Goal: Task Accomplishment & Management: Use online tool/utility

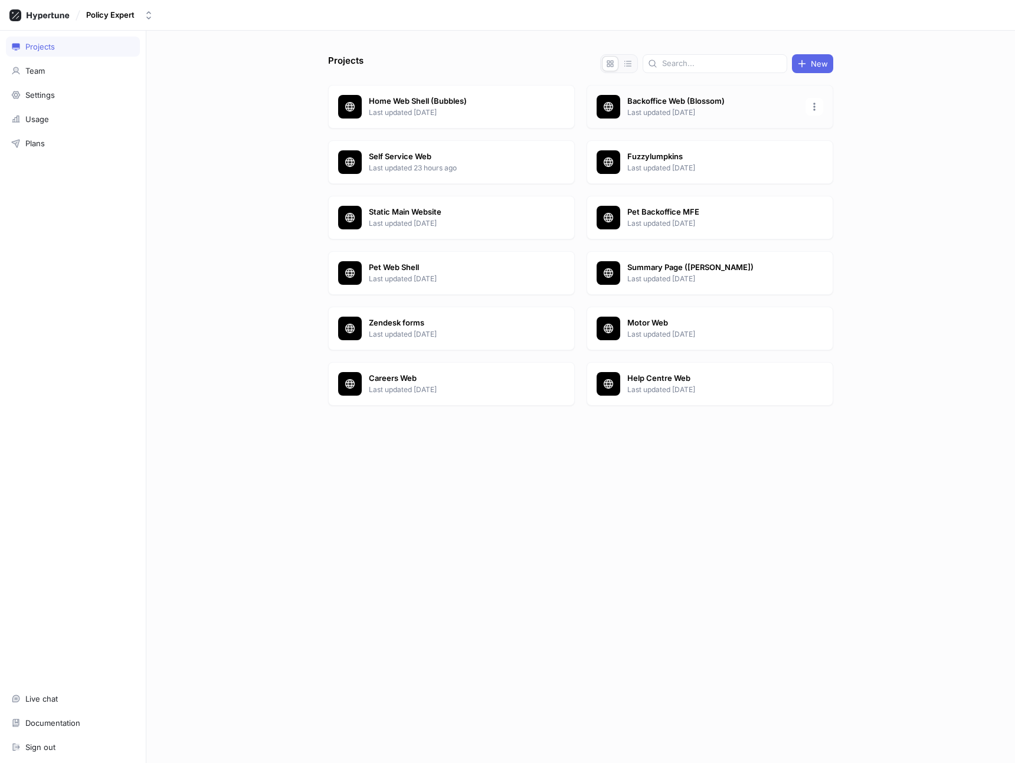
click at [684, 110] on p "Last updated [DATE]" at bounding box center [712, 112] width 171 height 11
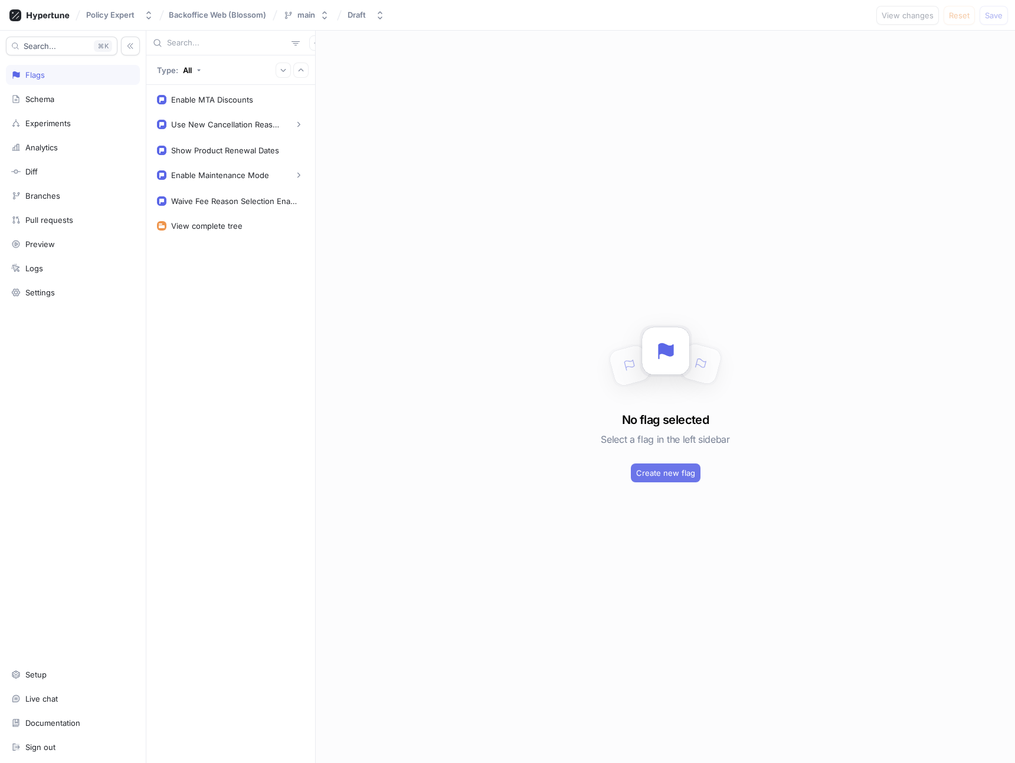
click at [661, 470] on span "Create new flag" at bounding box center [665, 473] width 59 height 7
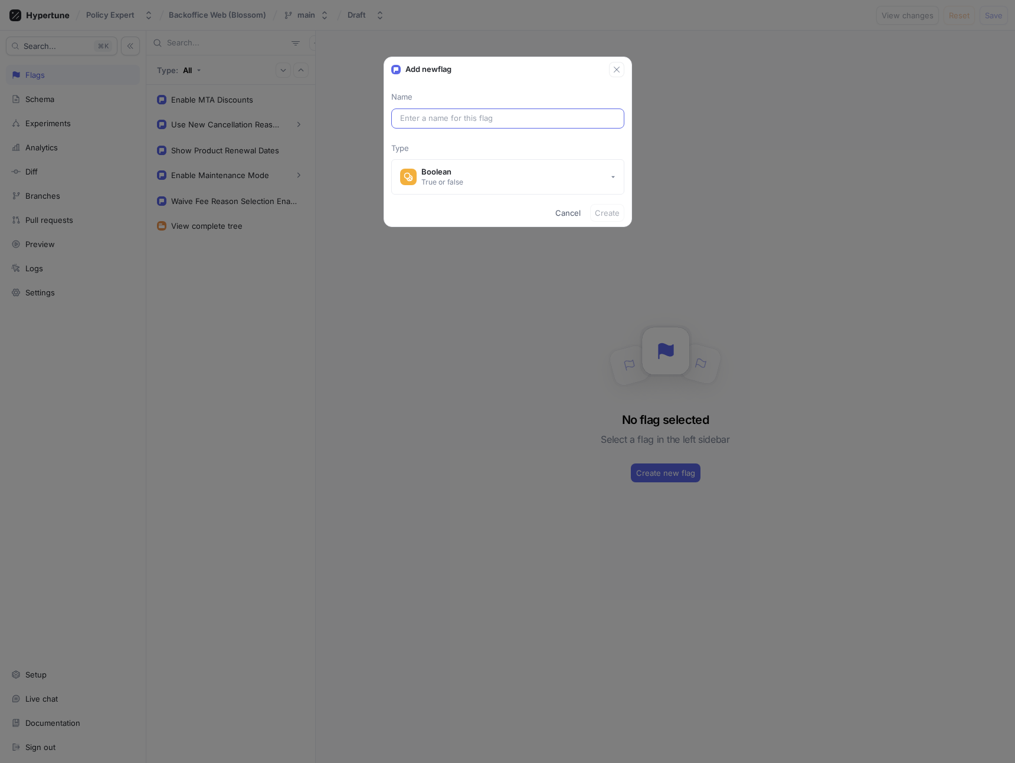
click at [439, 120] on input "text" at bounding box center [507, 119] width 215 height 12
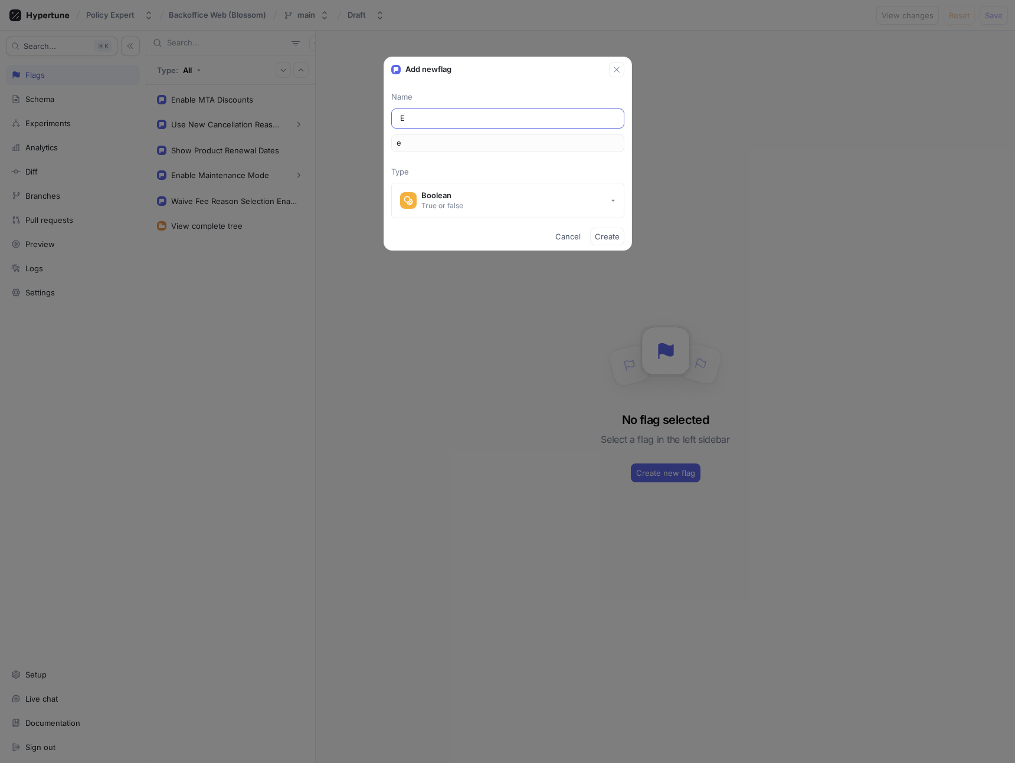
type input "En"
type input "en"
type input "Ena"
type input "ena"
type input "Enab"
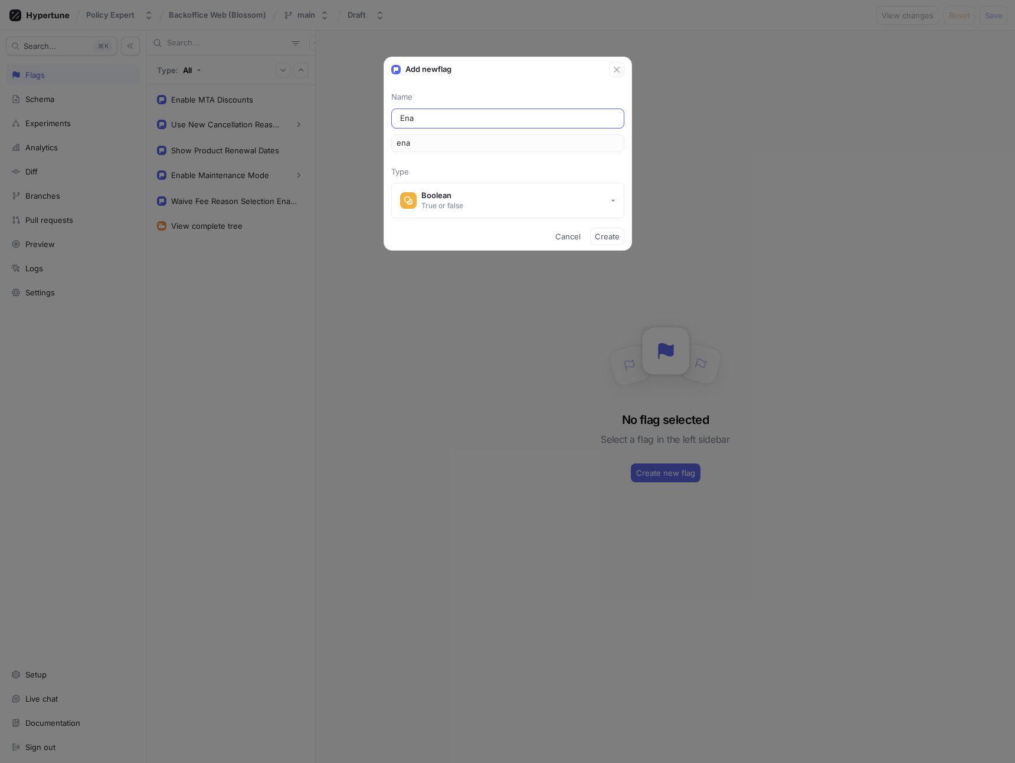
type input "enab"
type input "Enabl"
type input "enabl"
type input "Enable"
type input "enable"
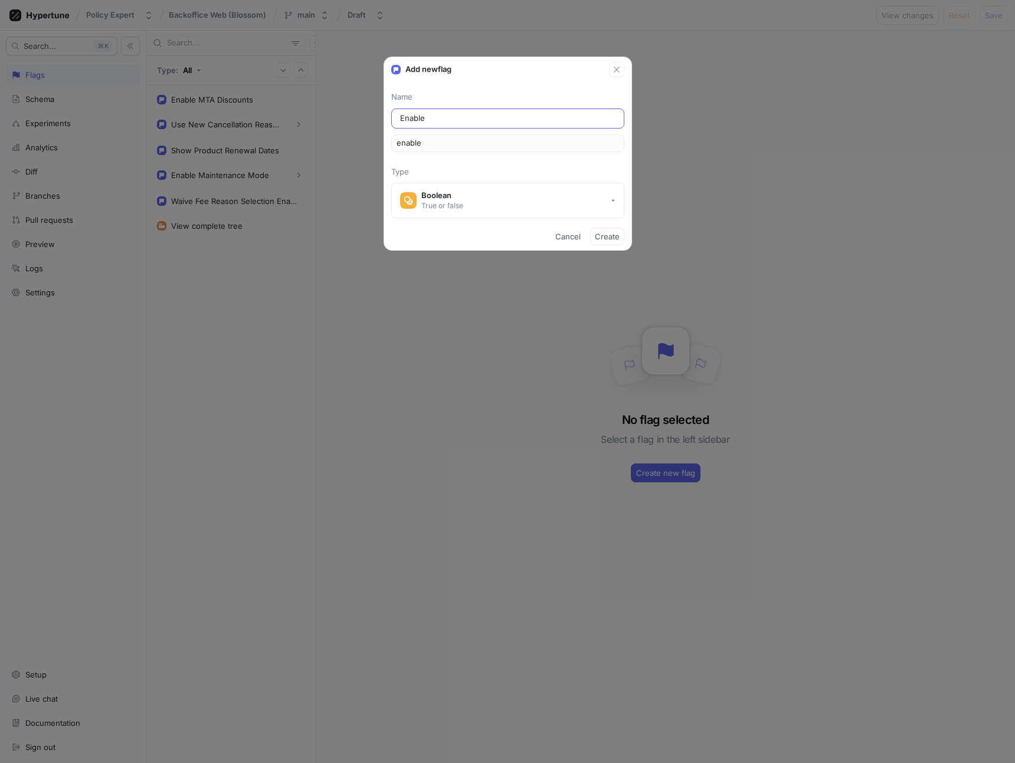
type input "Enable U"
type input "enableU"
type input "Enable Up"
type input "enableUp"
type input "Enable Upd"
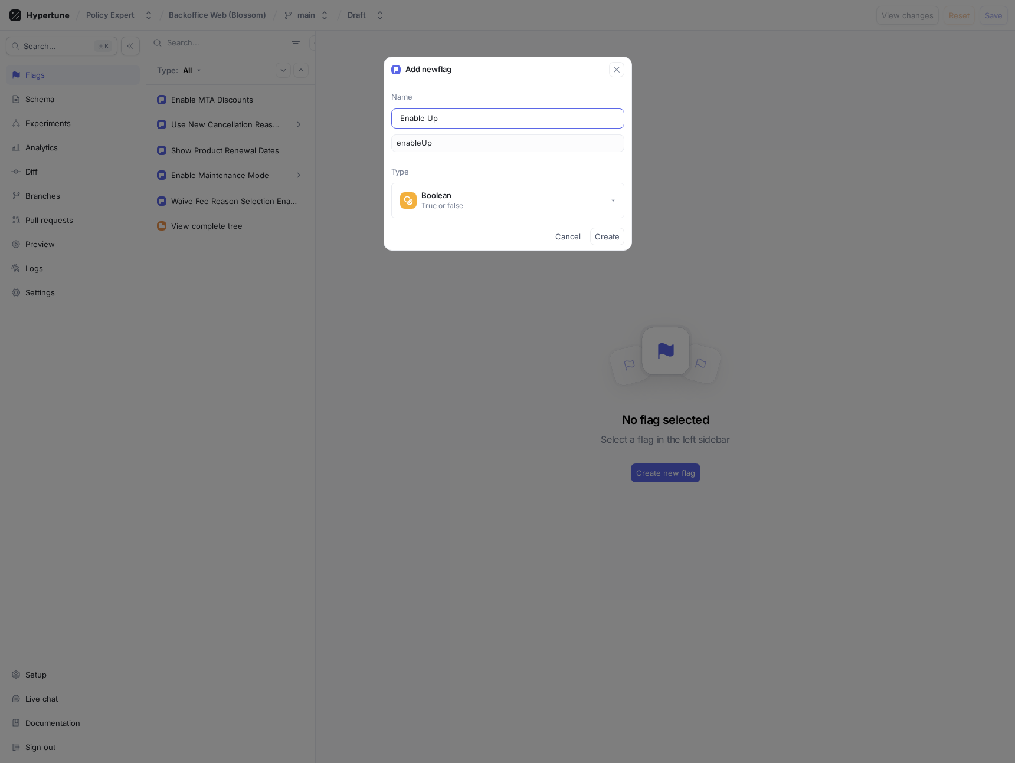
type input "enableUpd"
type input "Enable Upda"
type input "enableUpda"
type input "Enable Updat"
type input "enableUpdat"
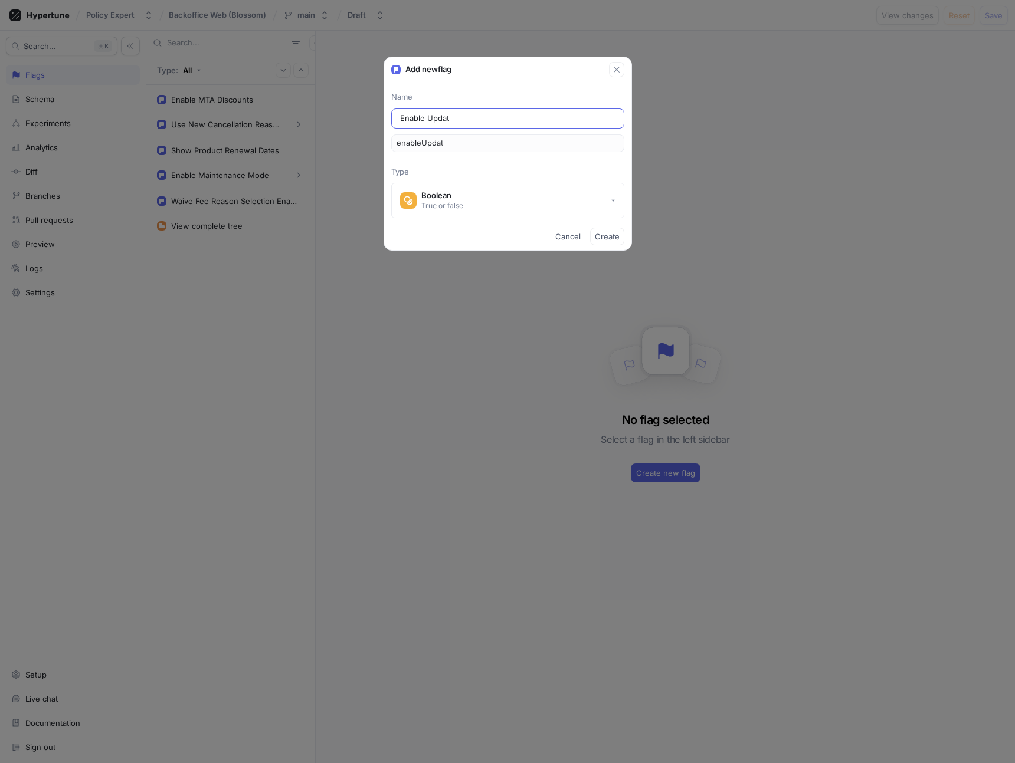
type input "Enable Update"
type input "enableUpdate"
type input "Enable Updated"
type input "enableUpdated"
type input "Enable Updated C"
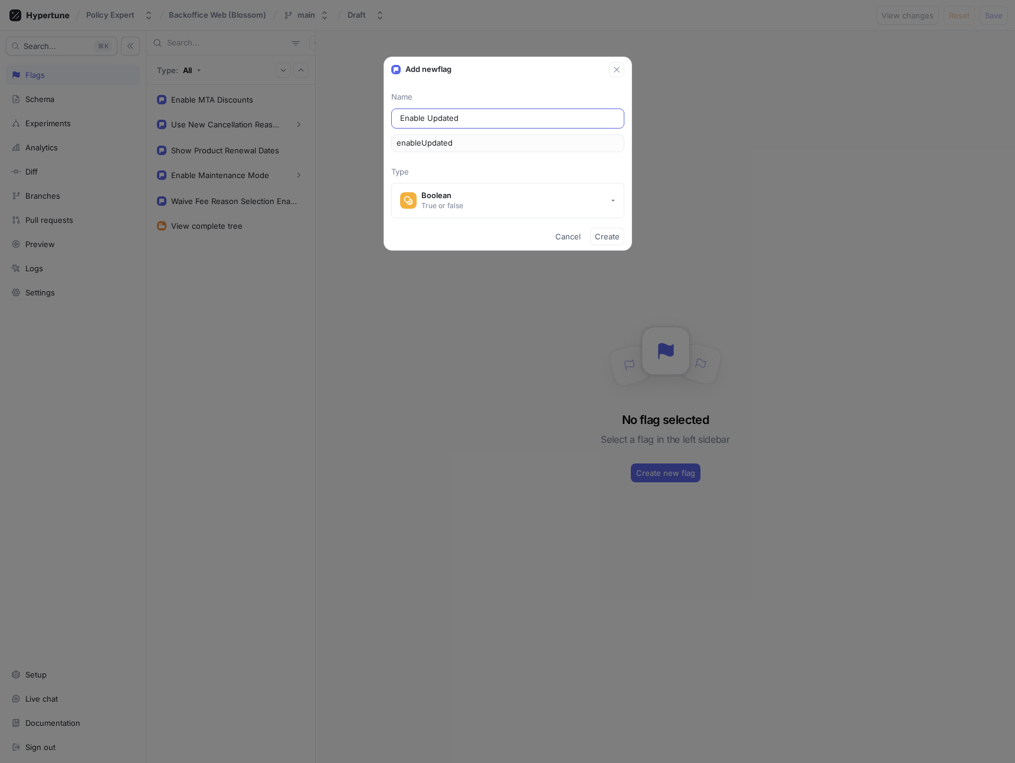
type input "enableUpdatedC"
type input "Enable Updated Co"
type input "enableUpdatedCo"
type input "Enable Updated Cov"
type input "enableUpdatedCov"
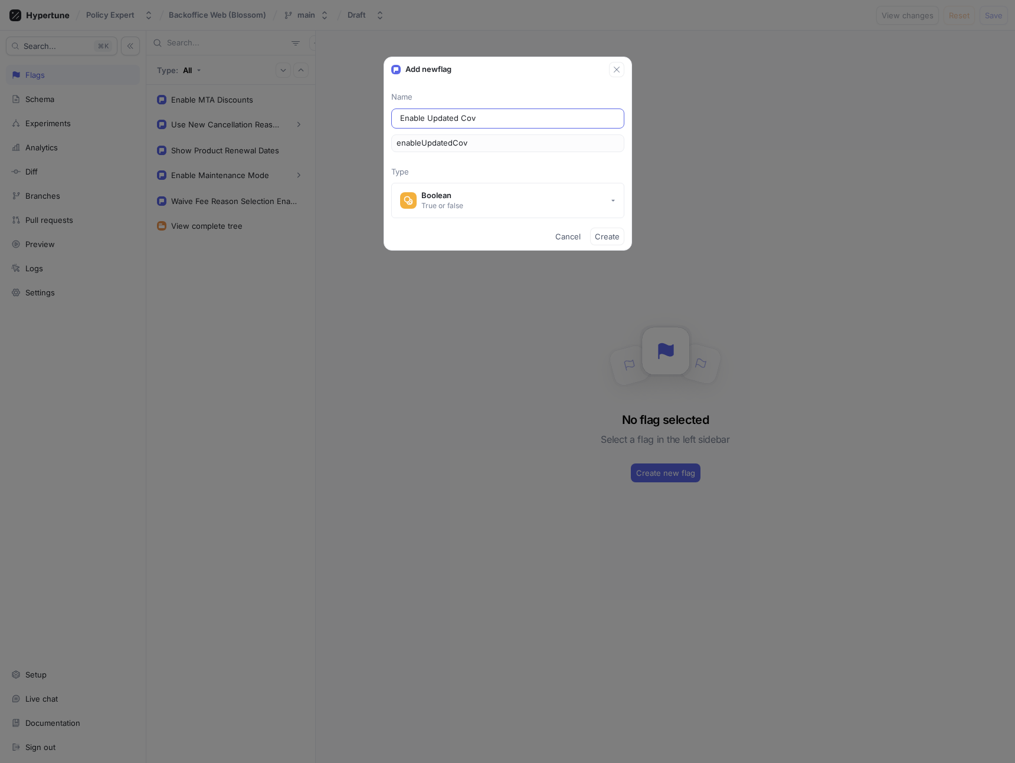
type input "Enable Updated Cove"
type input "enableUpdatedCove"
type input "Enable Updated Cover"
type input "enableUpdatedCover"
type input "Enable Updated Cover I"
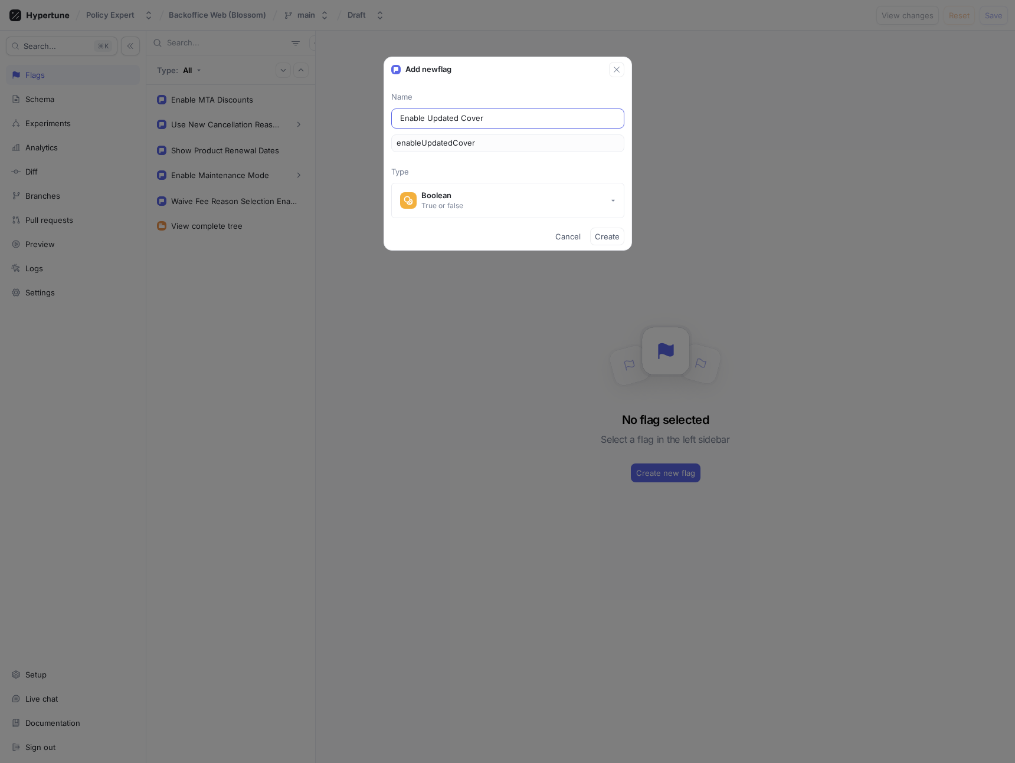
type input "enableUpdatedCoverI"
type input "Enable Updated Cover In"
type input "enableUpdatedCoverIn"
type input "Enable Updated Cover Inf"
type input "enableUpdatedCoverInf"
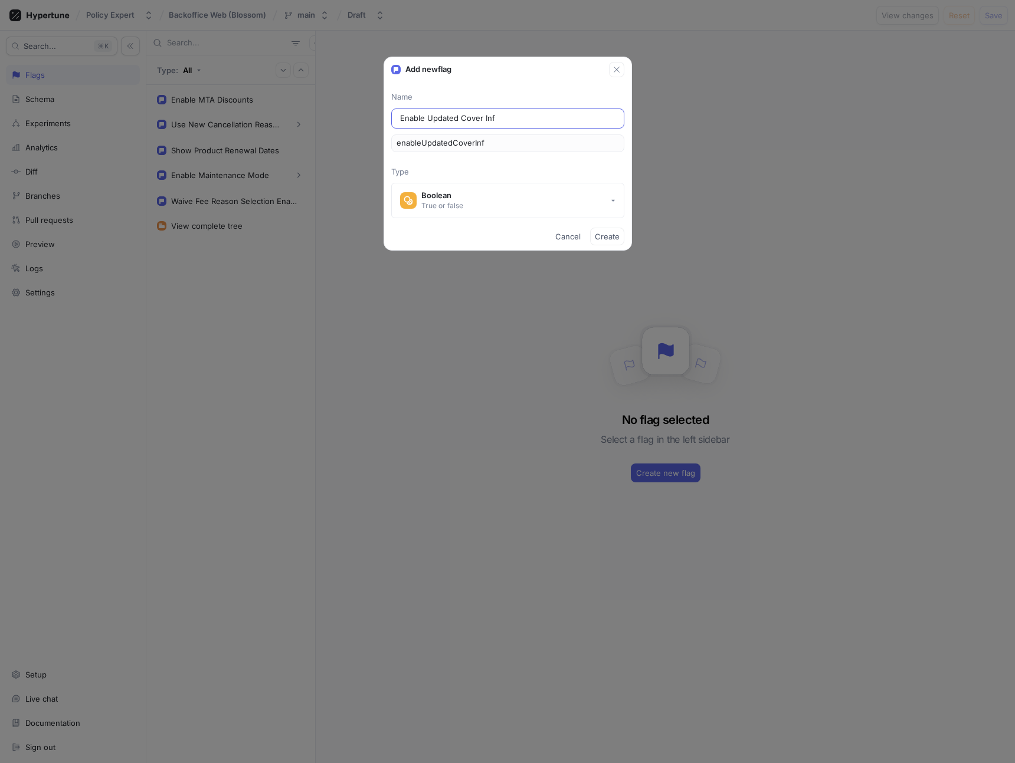
type input "Enable Updated Cover Info"
type input "enableUpdatedCoverInfo"
type input "Enable Updated Cover Infor"
type input "enableUpdatedCoverInfor"
type input "Enable Updated Cover Inform"
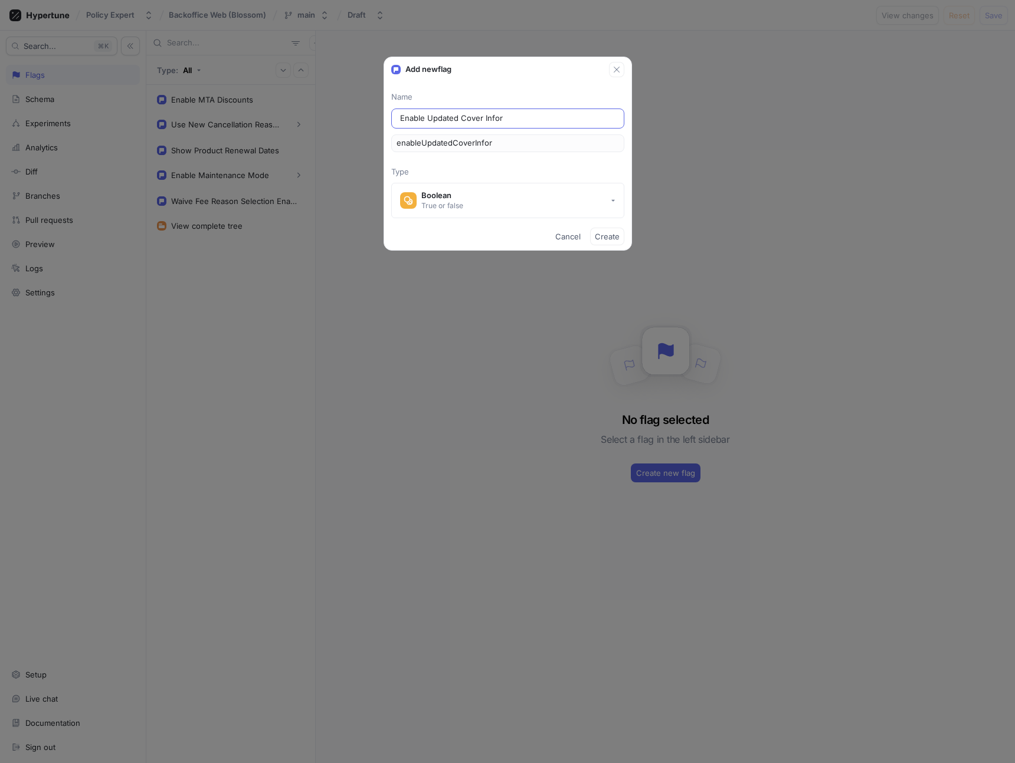
type input "enableUpdatedCoverInform"
type input "Enable Updated Cover Informa"
type input "enableUpdatedCoverInforma"
type input "Enable Updated Cover Informat"
type input "enableUpdatedCoverInformat"
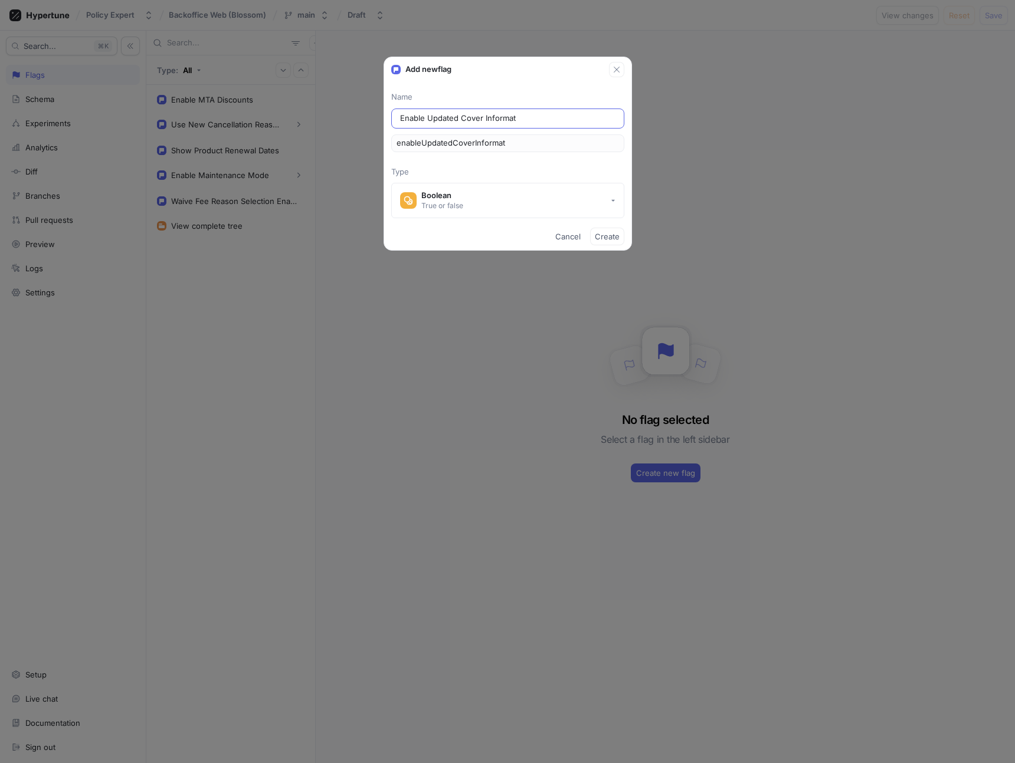
type input "Enable Updated Cover Informati"
type input "enableUpdatedCoverInformati"
type input "Enable Updated Cover Informatio"
type input "enableUpdatedCoverInformatio"
type input "Enable Updated Cover Information"
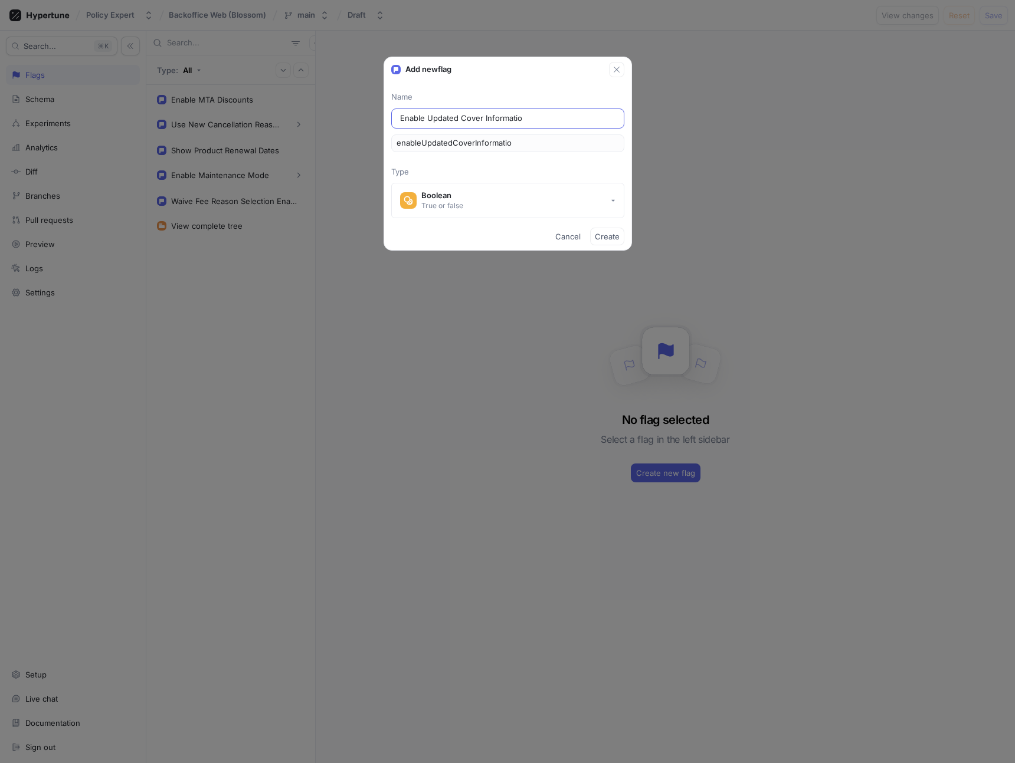
type input "enableUpdatedCoverInformation"
type input "Enable Updated Cover Information"
click at [610, 233] on span "Create" at bounding box center [607, 236] width 25 height 7
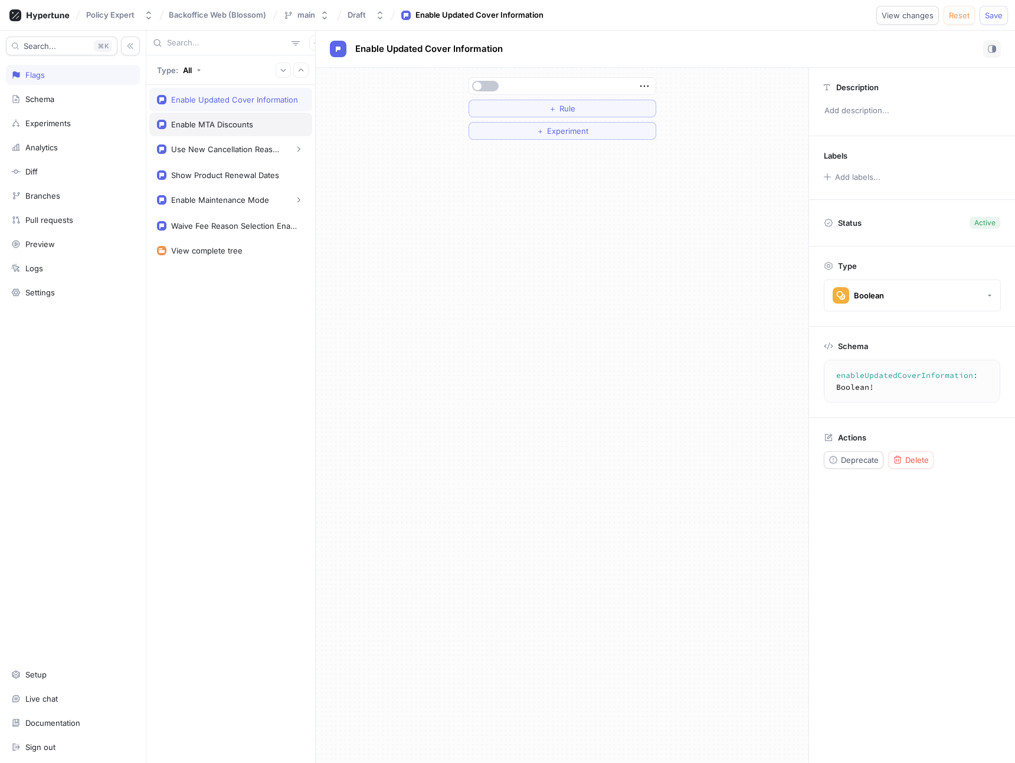
click at [227, 128] on div "Enable MTA Discounts" at bounding box center [212, 124] width 82 height 9
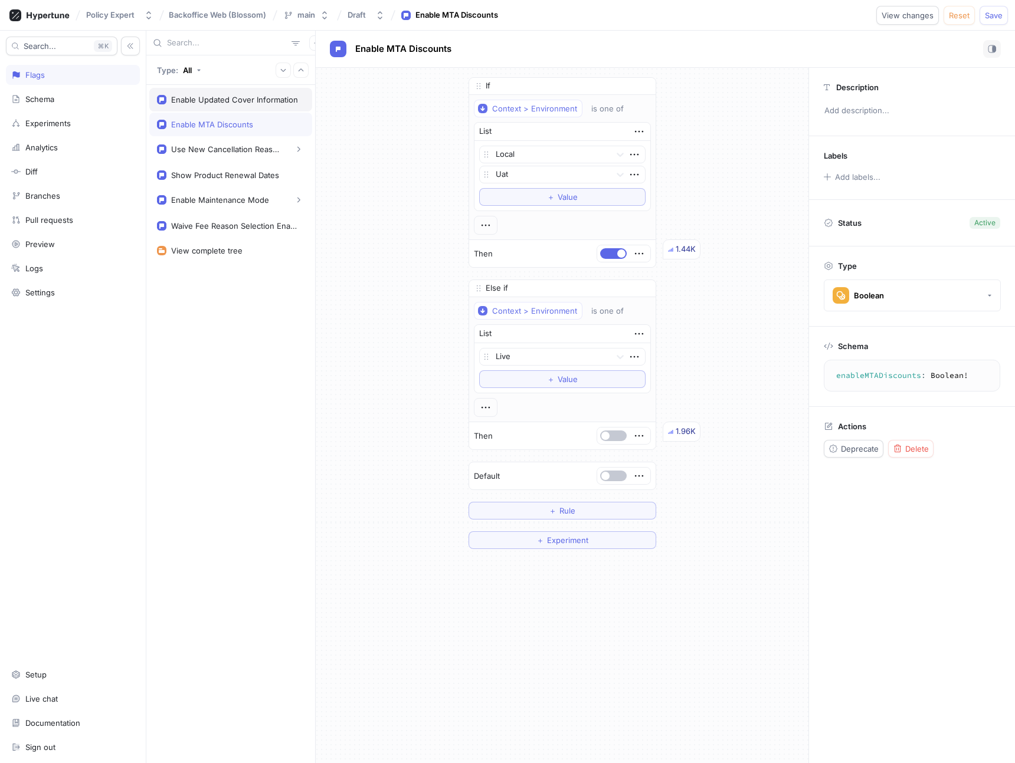
click at [206, 97] on div "Enable Updated Cover Information" at bounding box center [234, 99] width 127 height 9
type textarea "enableUpdatedCoverInformation: Boolean!"
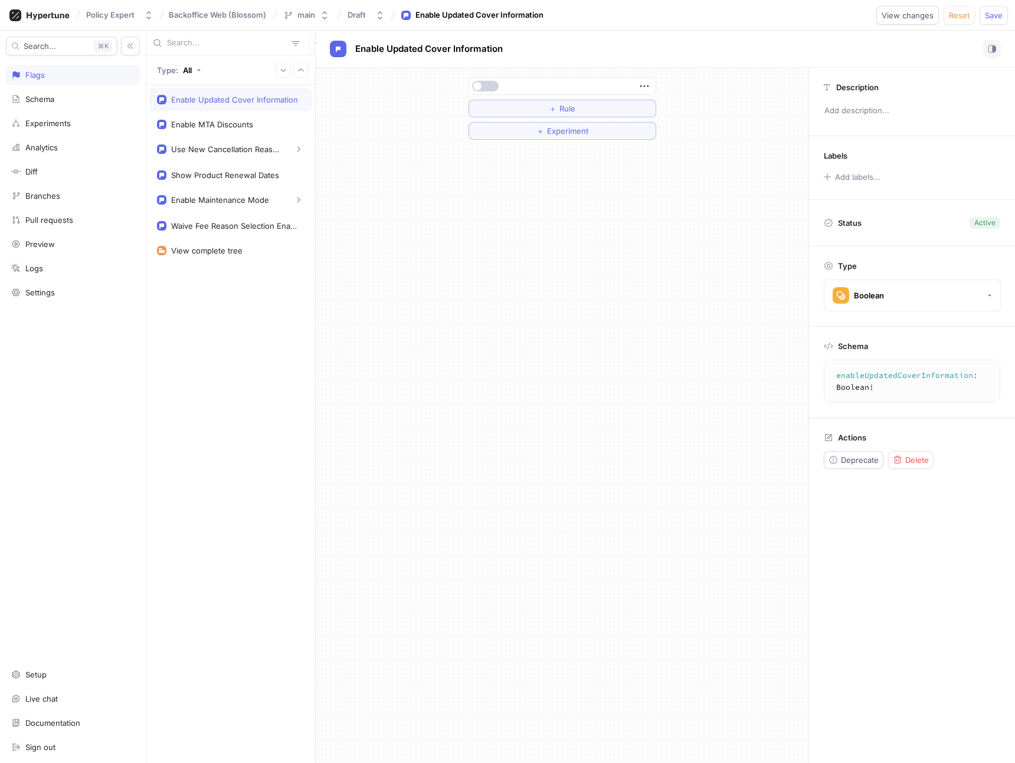
click at [485, 85] on button "button" at bounding box center [485, 86] width 27 height 11
click at [486, 82] on button "button" at bounding box center [485, 86] width 27 height 11
click at [527, 101] on button "＋ Rule" at bounding box center [562, 109] width 188 height 18
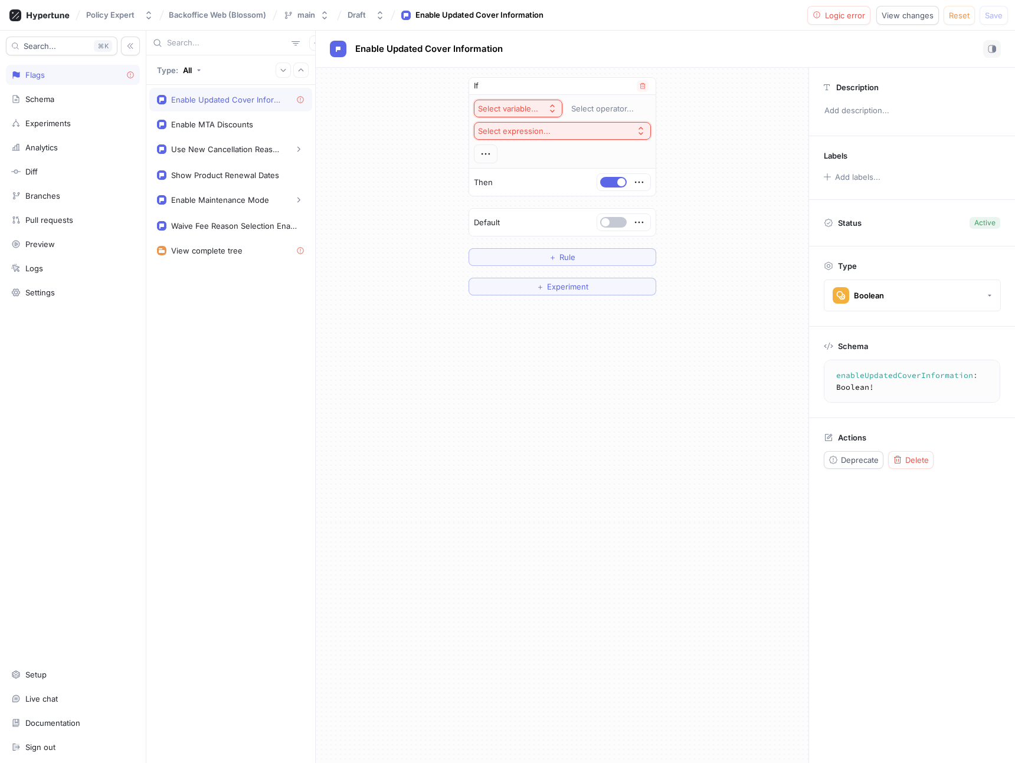
click at [524, 109] on div "Select variable..." at bounding box center [508, 109] width 60 height 10
click at [523, 150] on span "Context > Environment" at bounding box center [549, 151] width 109 height 10
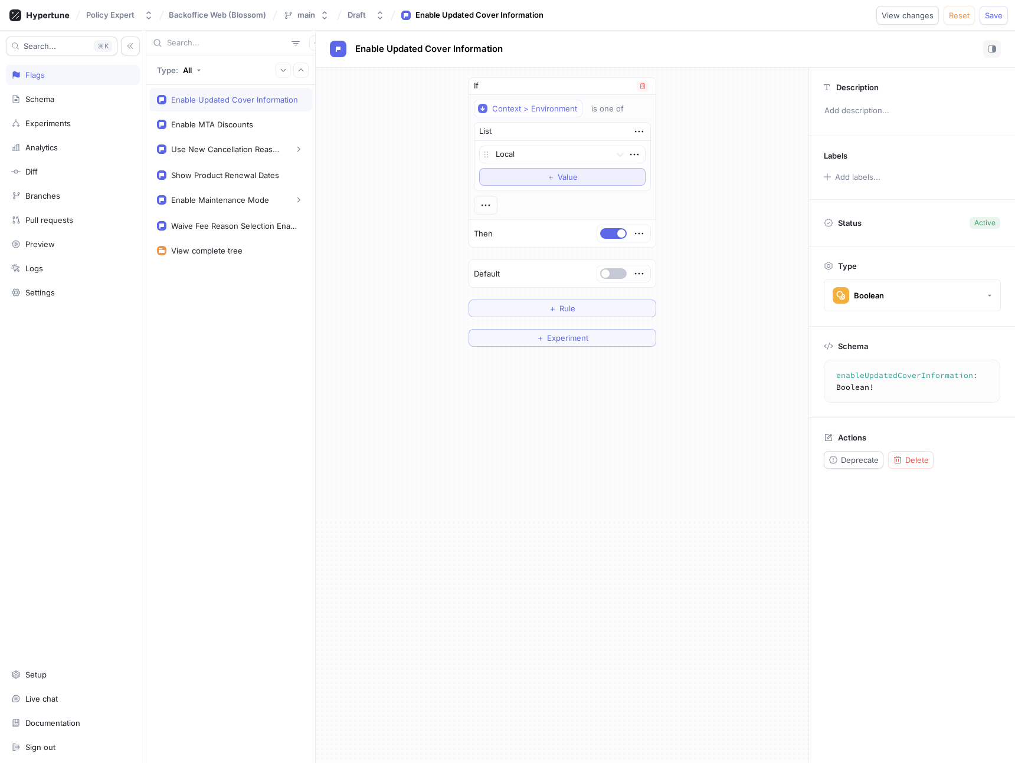
click at [544, 171] on button "＋ Value" at bounding box center [562, 177] width 166 height 18
click at [990, 12] on span "Save" at bounding box center [994, 15] width 18 height 7
